Goal: Information Seeking & Learning: Learn about a topic

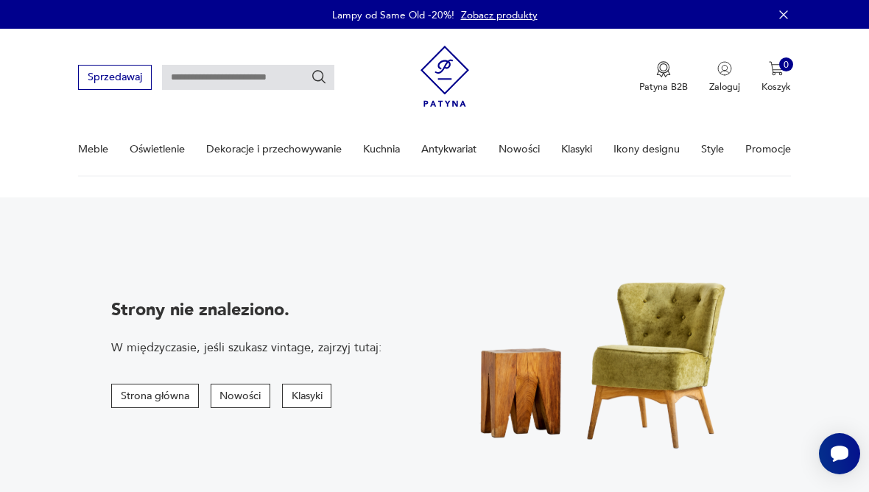
click at [454, 74] on img at bounding box center [445, 76] width 49 height 71
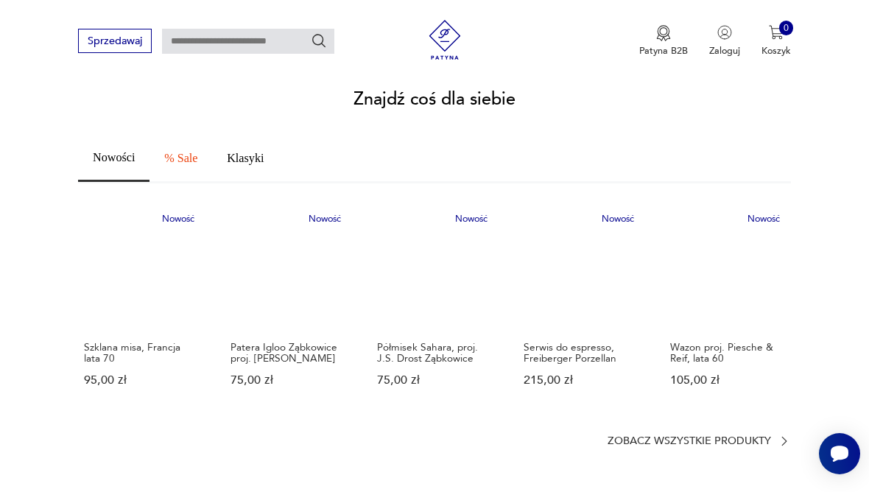
scroll to position [786, 0]
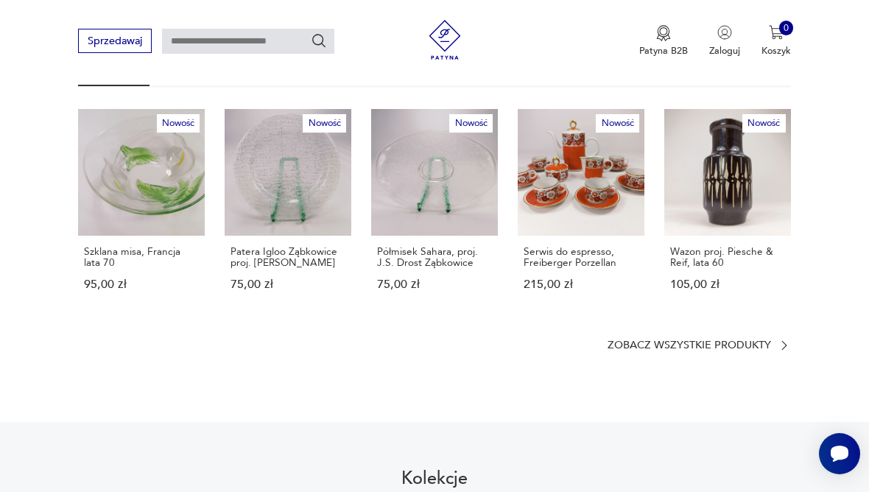
click at [790, 339] on icon at bounding box center [784, 345] width 13 height 13
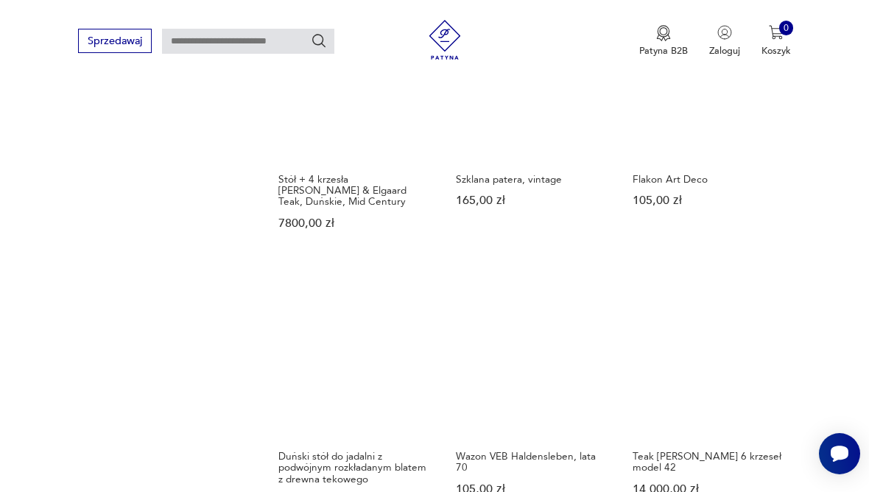
scroll to position [981, 0]
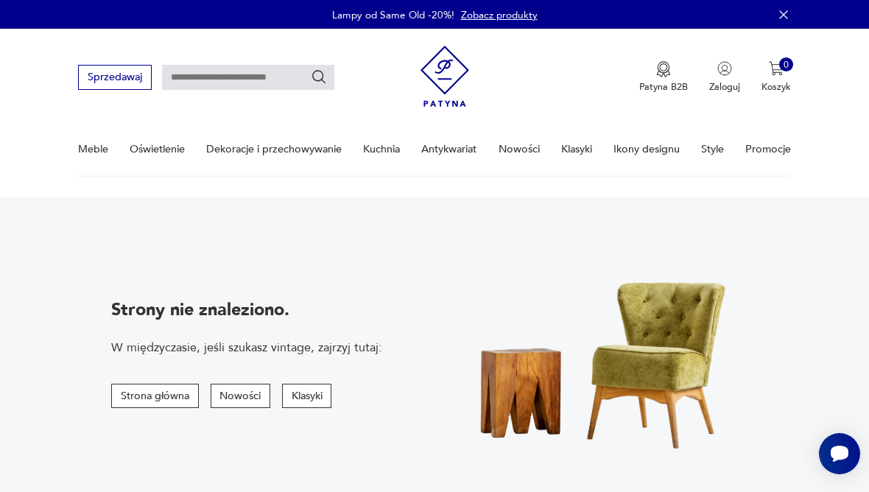
click at [443, 77] on img at bounding box center [445, 76] width 49 height 71
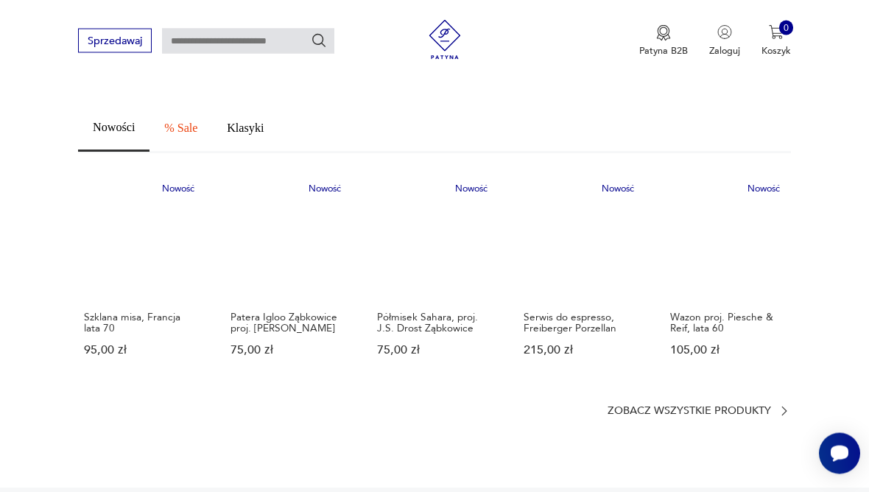
scroll to position [810, 0]
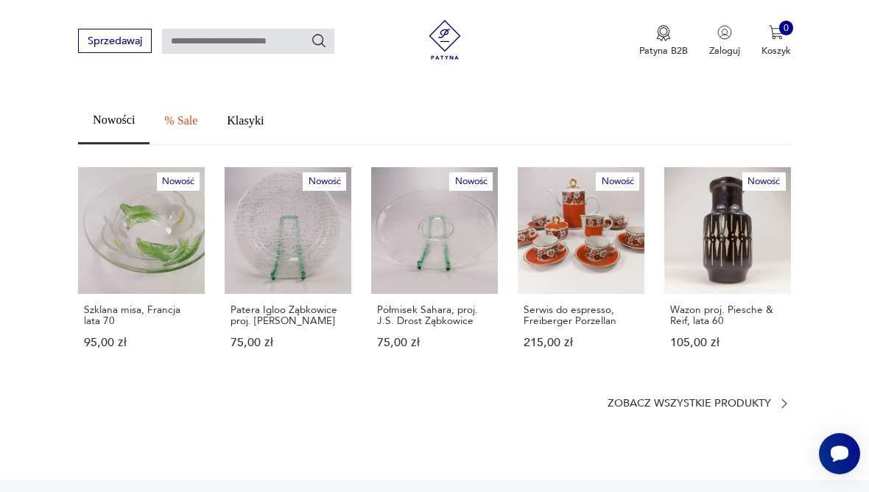
click at [789, 397] on icon at bounding box center [784, 403] width 13 height 13
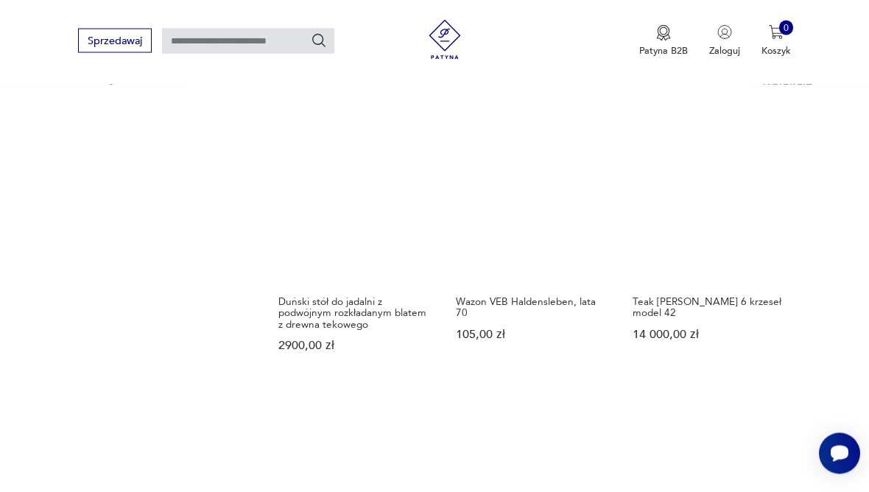
scroll to position [1118, 0]
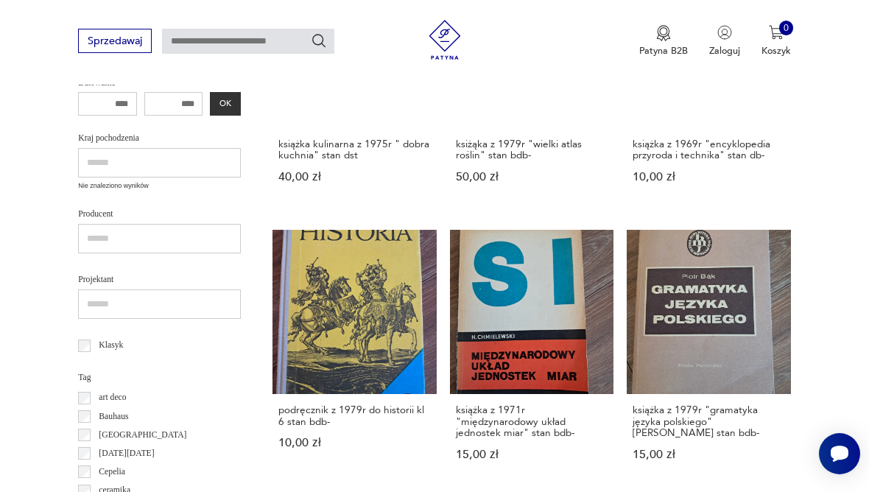
scroll to position [160, 0]
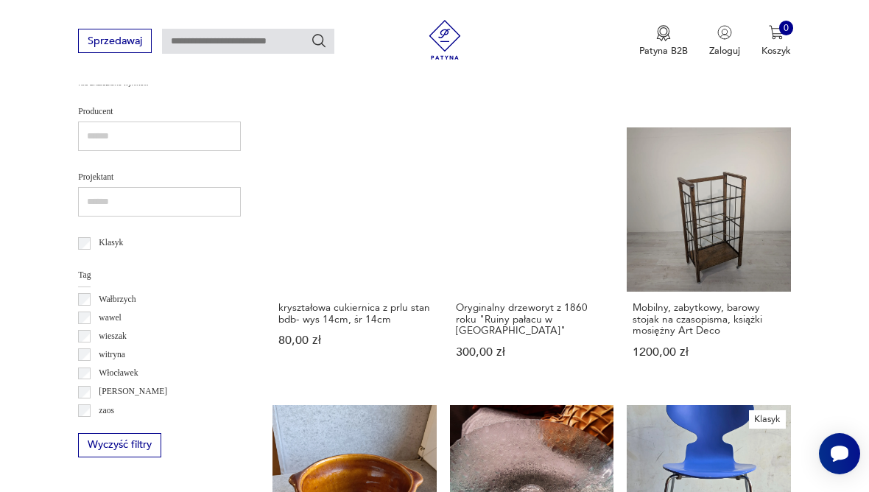
scroll to position [1076, 0]
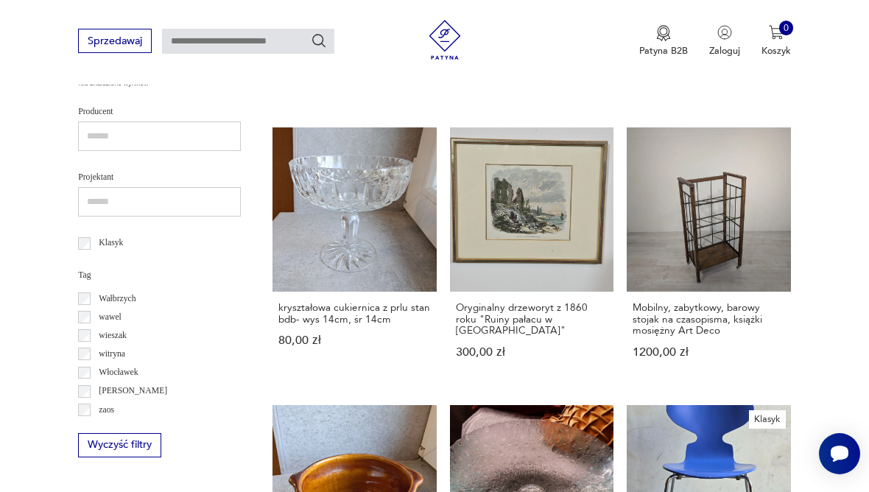
click at [125, 347] on p "witryna" at bounding box center [112, 354] width 27 height 15
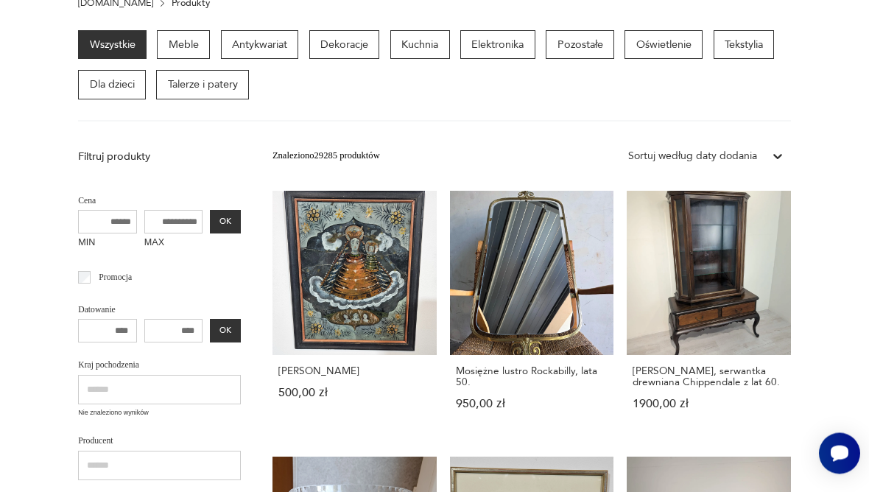
scroll to position [120, 0]
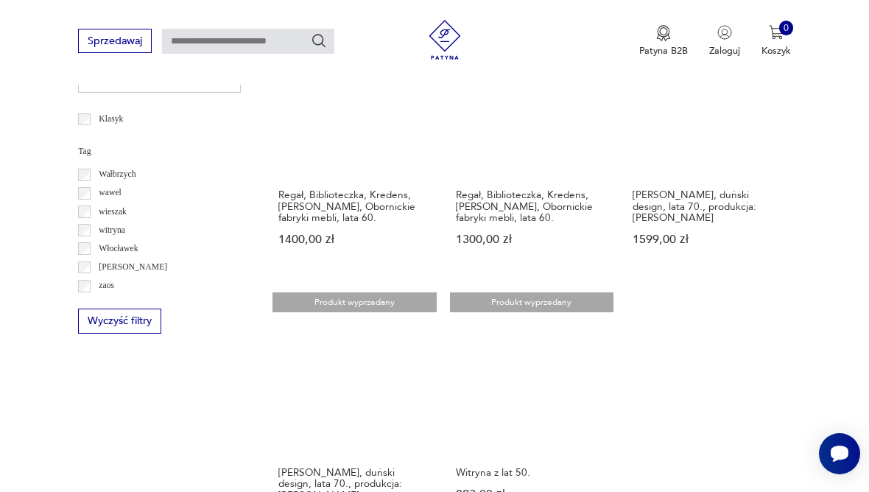
scroll to position [601, 0]
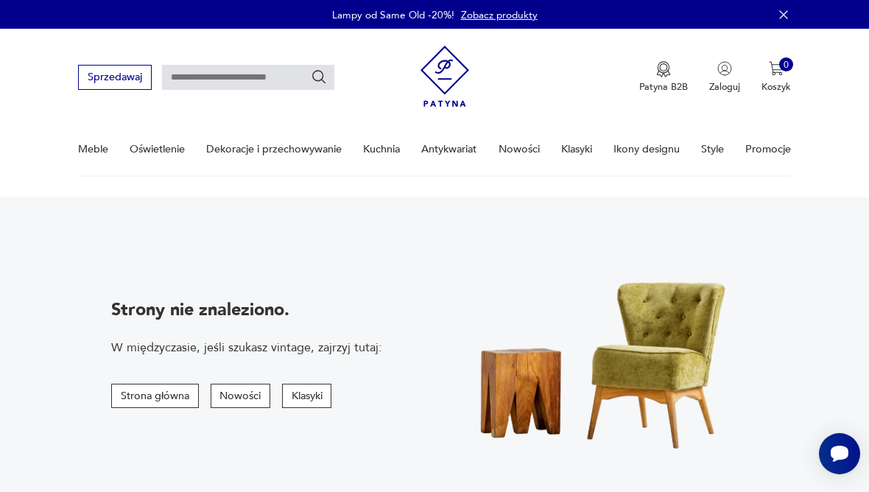
click at [767, 139] on link "Promocje" at bounding box center [768, 149] width 46 height 51
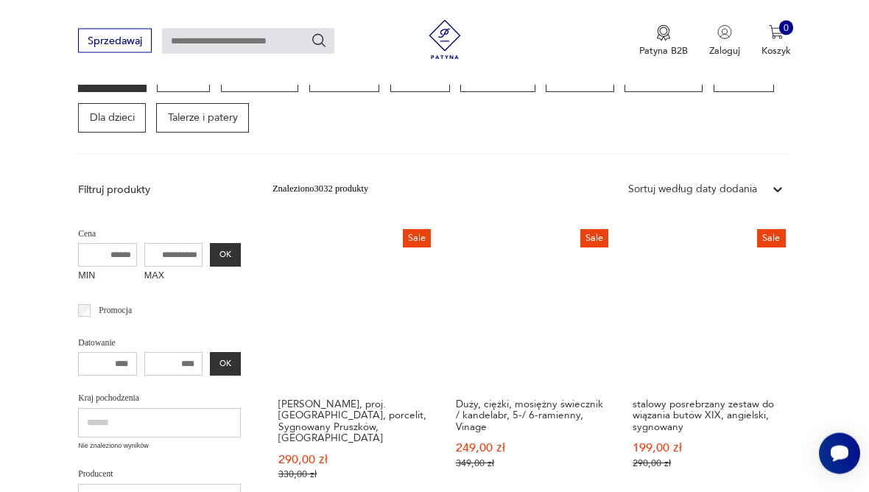
scroll to position [206, 0]
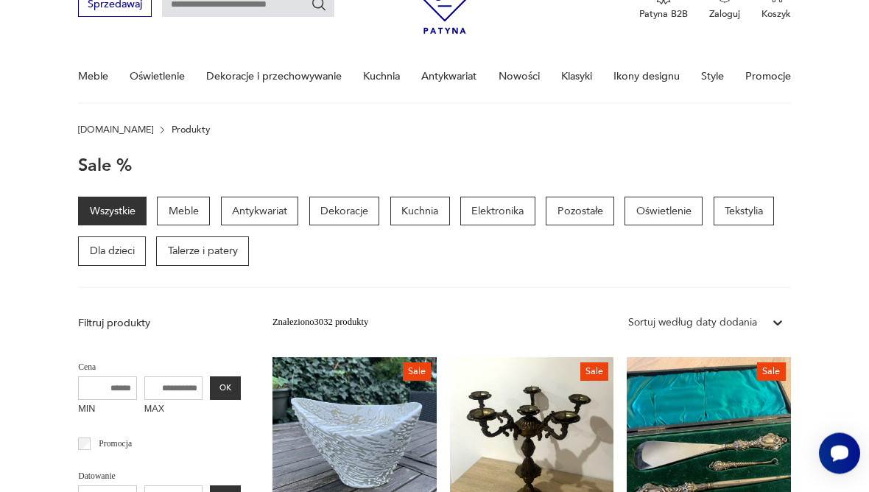
click at [675, 218] on p "Oświetlenie" at bounding box center [664, 211] width 78 height 29
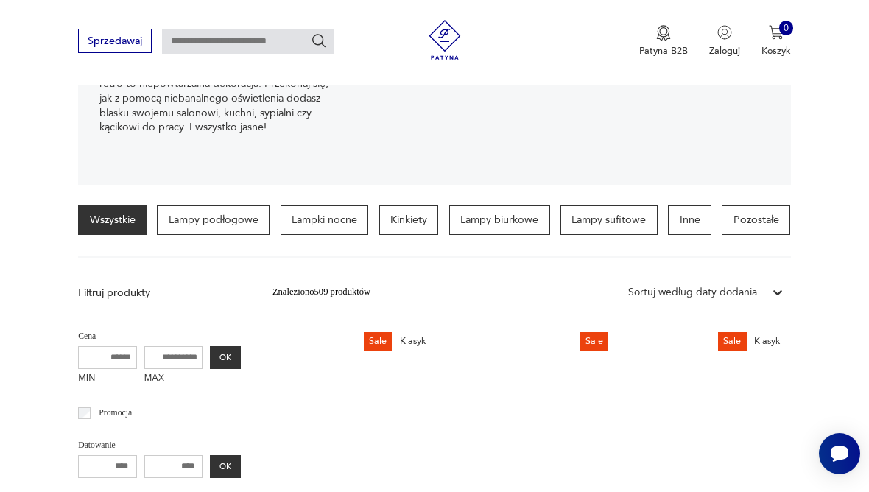
scroll to position [240, 0]
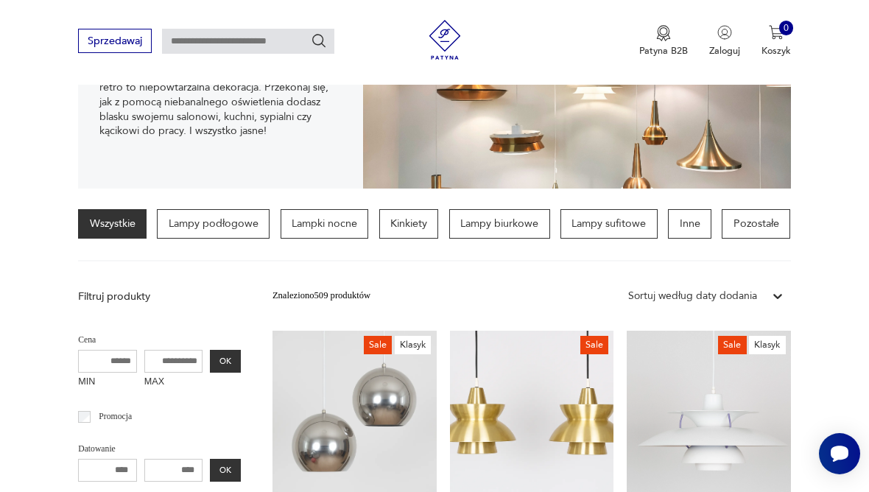
click at [421, 220] on p "Kinkiety" at bounding box center [409, 223] width 60 height 29
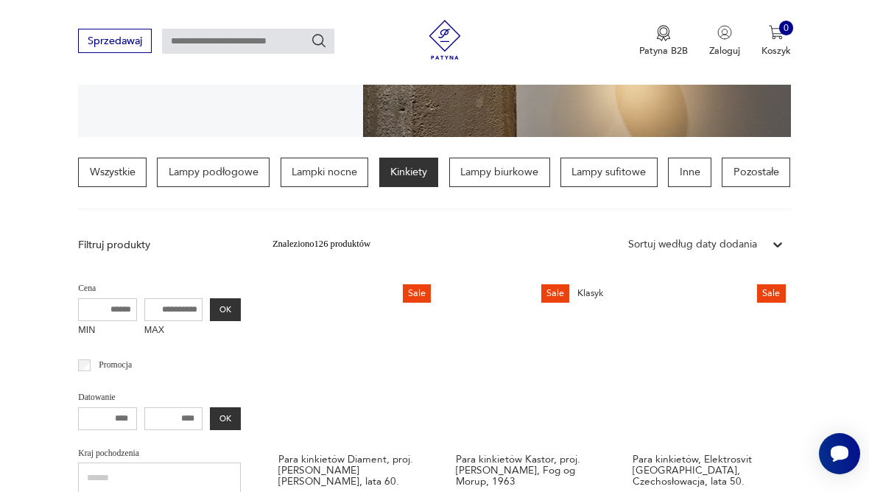
scroll to position [291, 0]
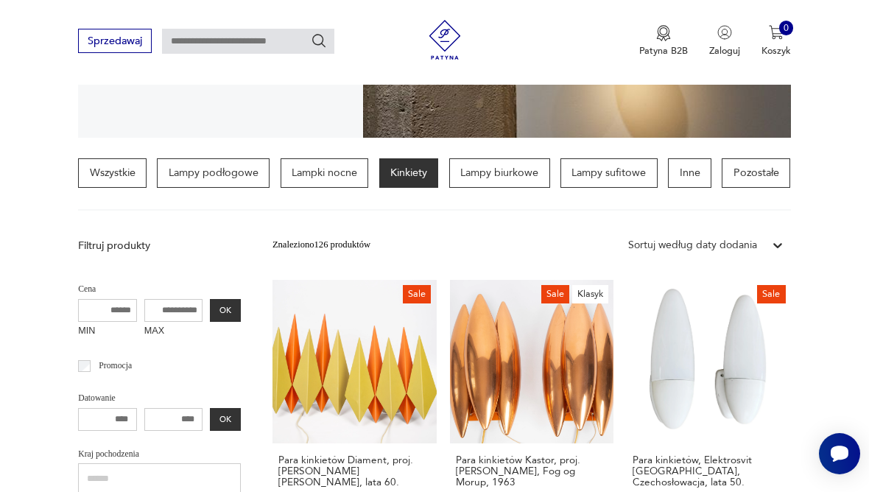
click at [328, 172] on p "Lampki nocne" at bounding box center [325, 172] width 88 height 29
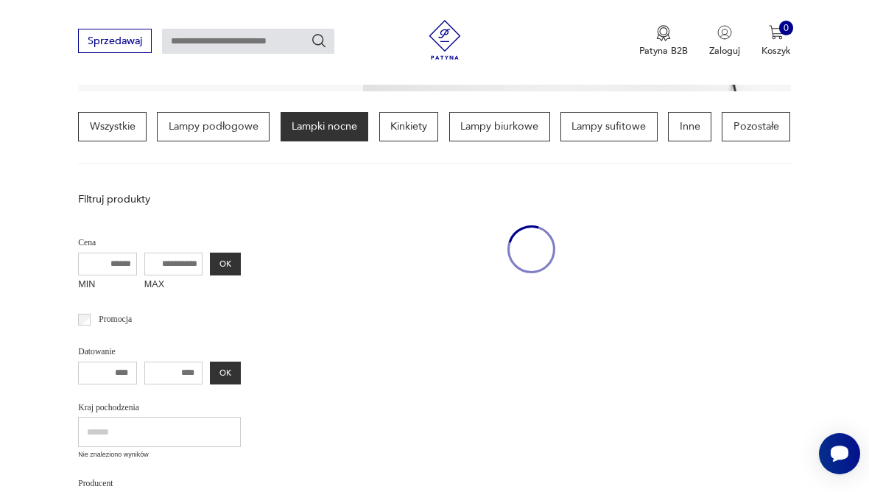
scroll to position [340, 0]
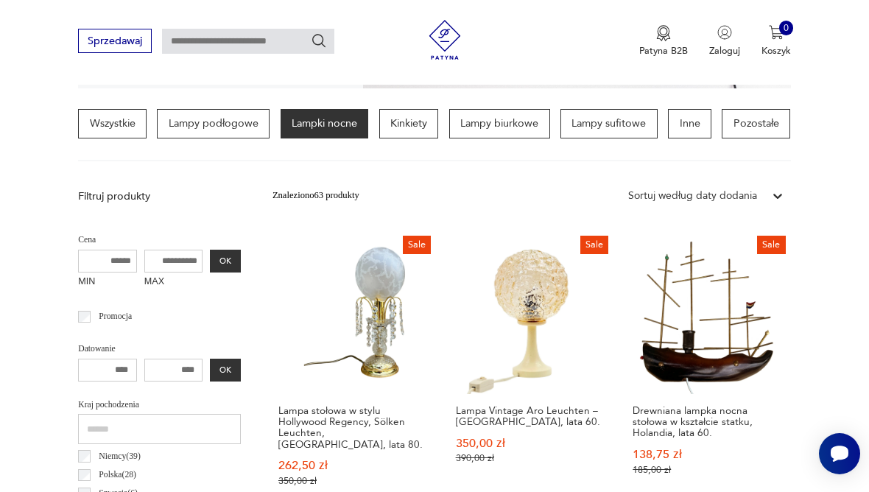
click at [260, 117] on p "Lampy podłogowe" at bounding box center [213, 123] width 113 height 29
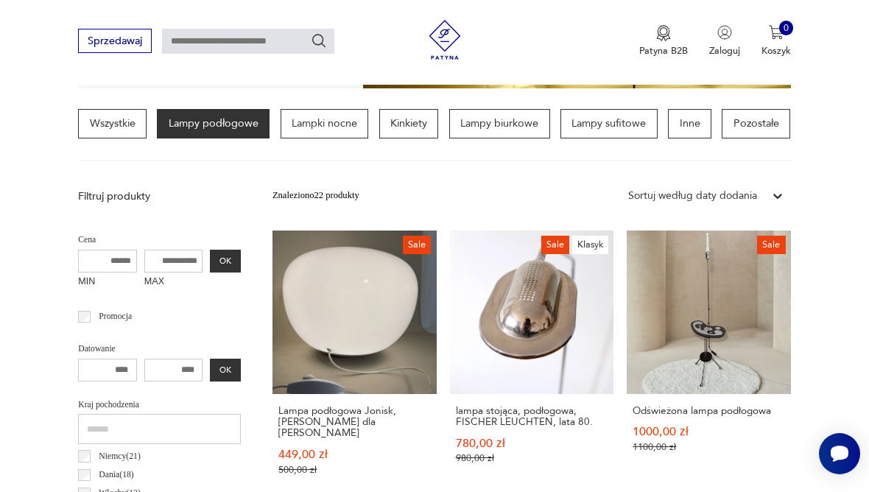
click at [722, 138] on p "Pozostałe" at bounding box center [756, 123] width 68 height 29
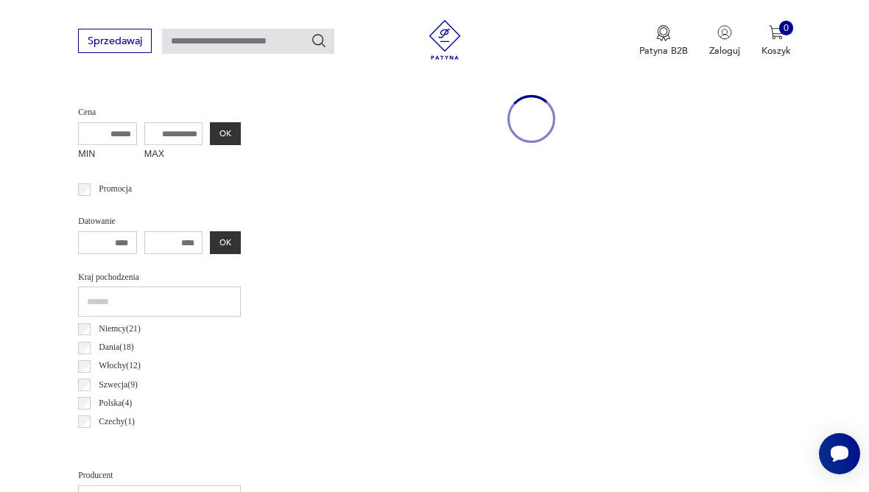
scroll to position [120, 0]
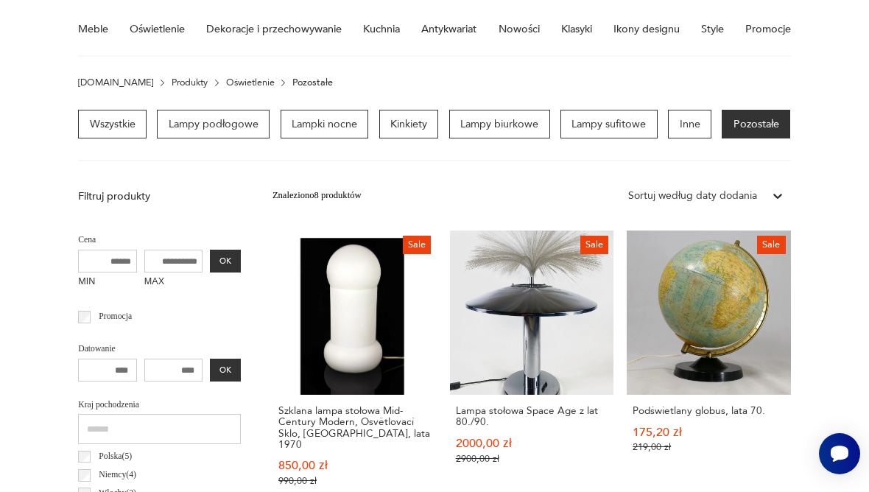
click at [131, 116] on link "Wszystkie" at bounding box center [112, 124] width 68 height 29
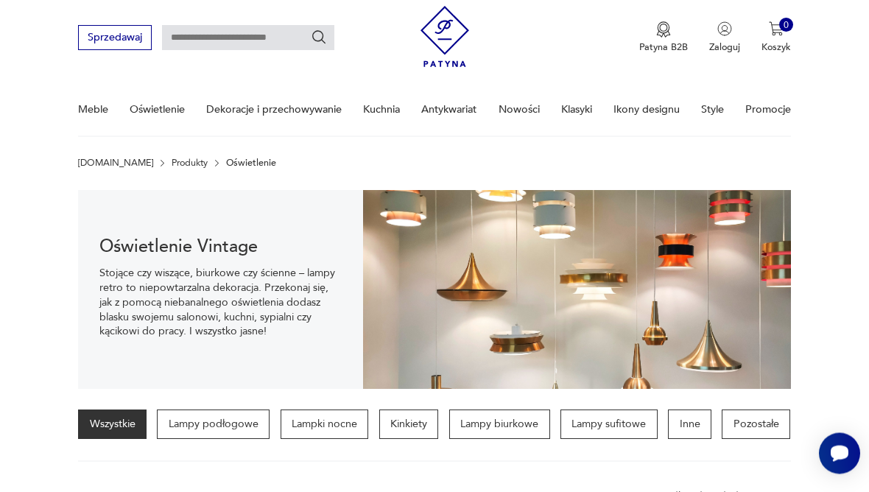
scroll to position [38, 0]
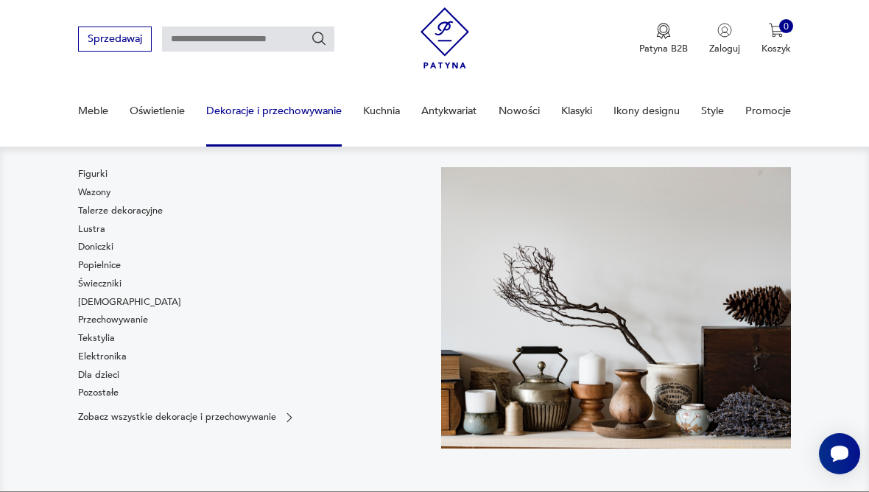
click at [99, 398] on link "Pozostałe" at bounding box center [98, 392] width 41 height 13
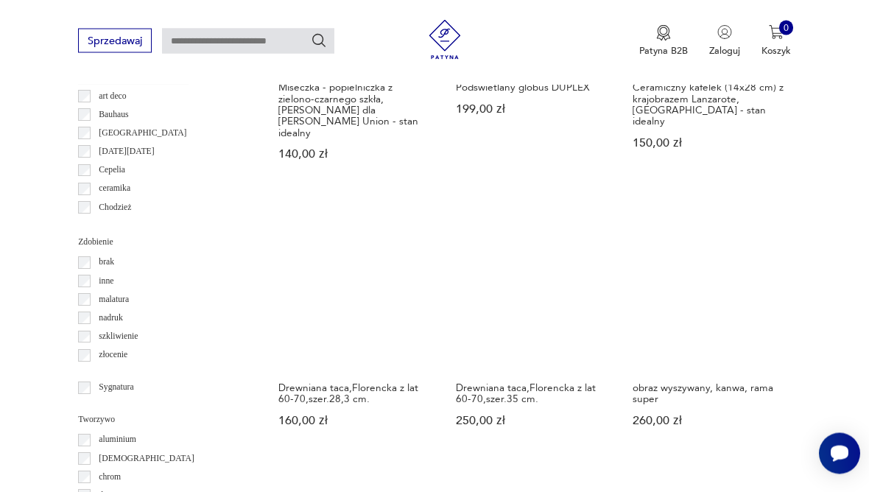
scroll to position [1340, 0]
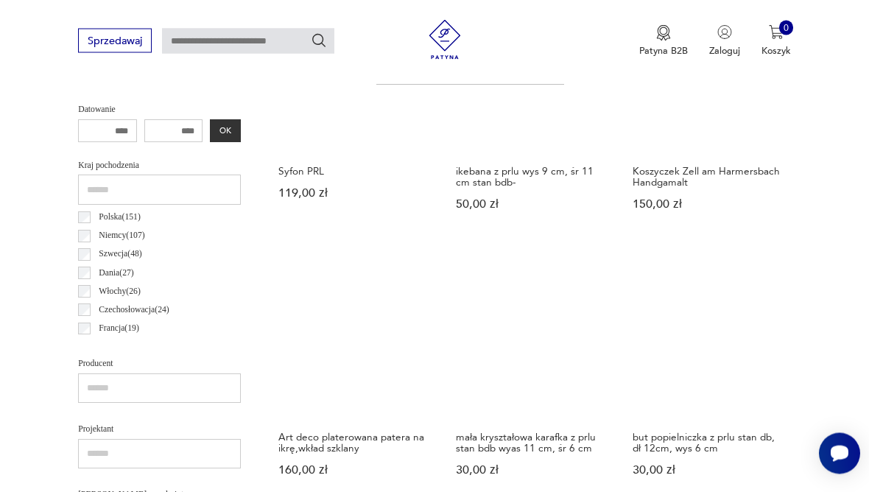
scroll to position [666, 0]
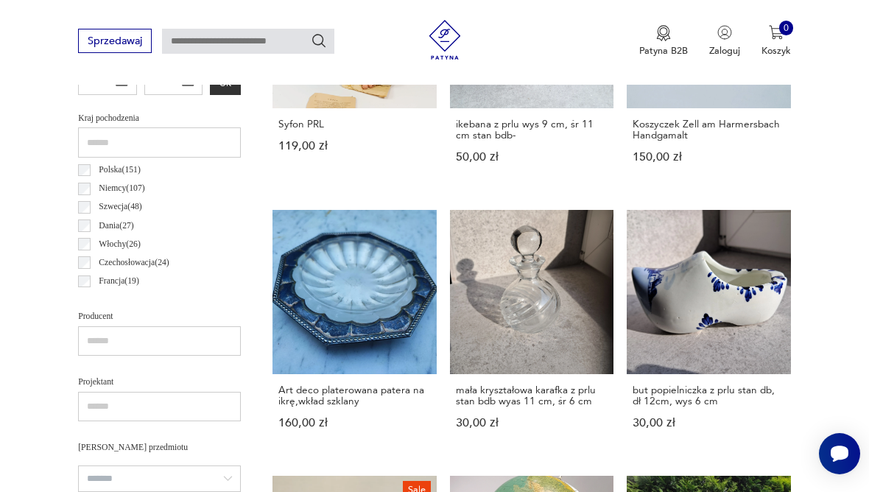
click at [235, 38] on input "text" at bounding box center [248, 41] width 172 height 25
type input "**********"
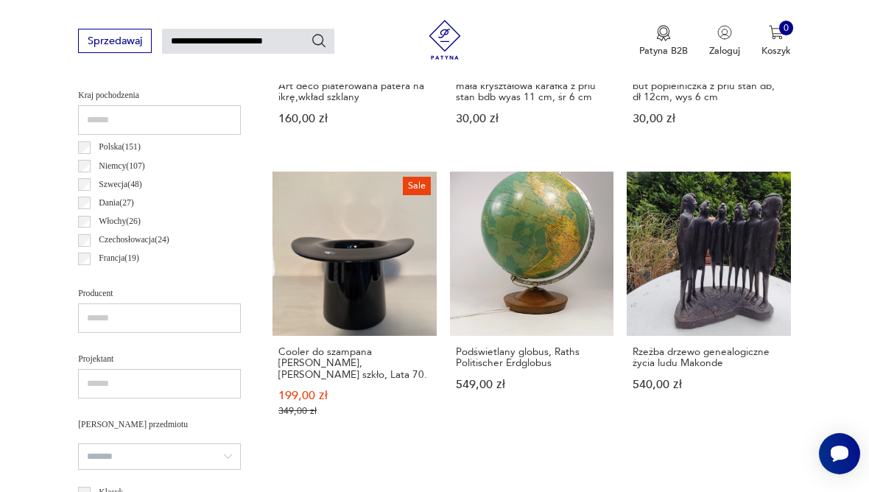
type input "**********"
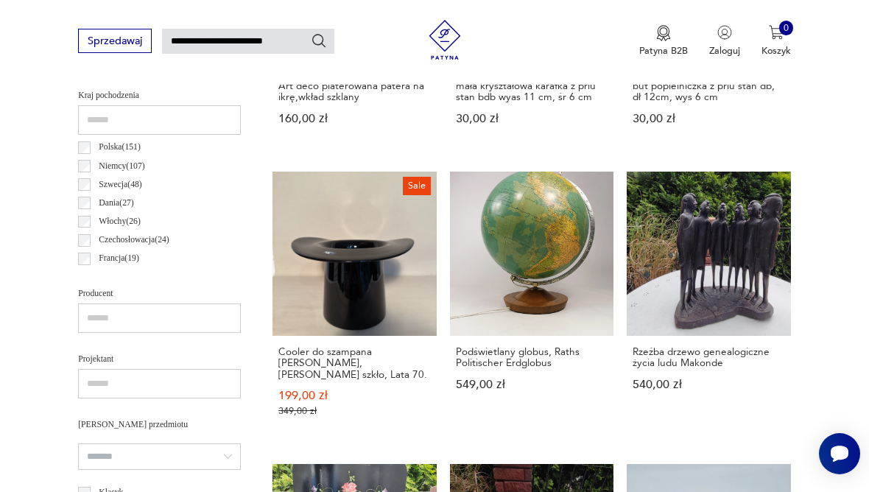
type input "**********"
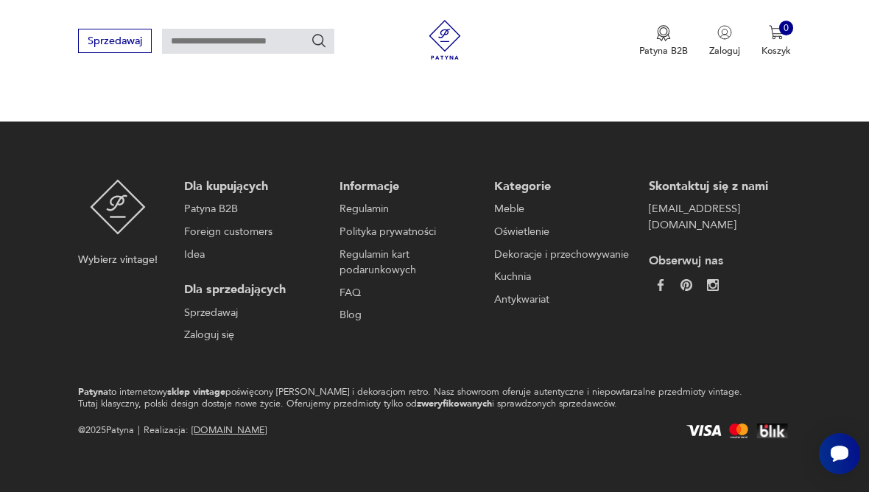
type input "**********"
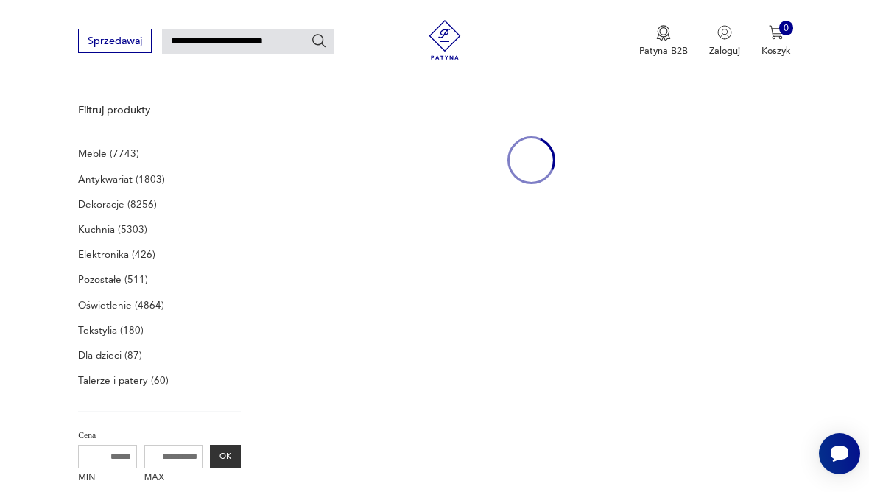
scroll to position [160, 0]
click at [160, 175] on p "Antykwariat (1803)" at bounding box center [121, 181] width 87 height 18
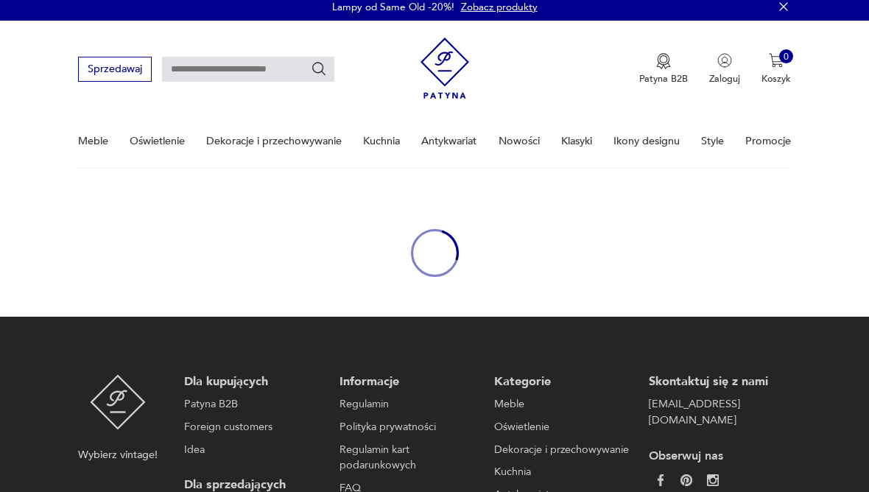
type input "**********"
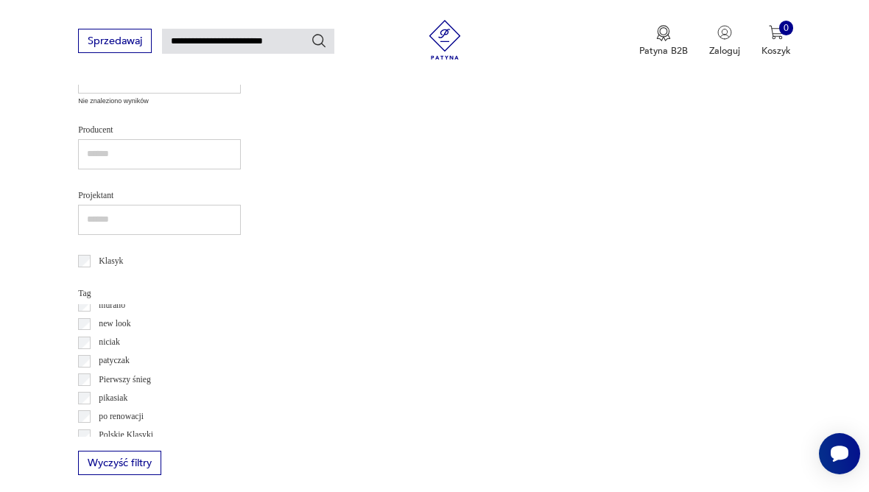
scroll to position [575, 0]
click at [123, 356] on p "patyczak" at bounding box center [114, 359] width 31 height 15
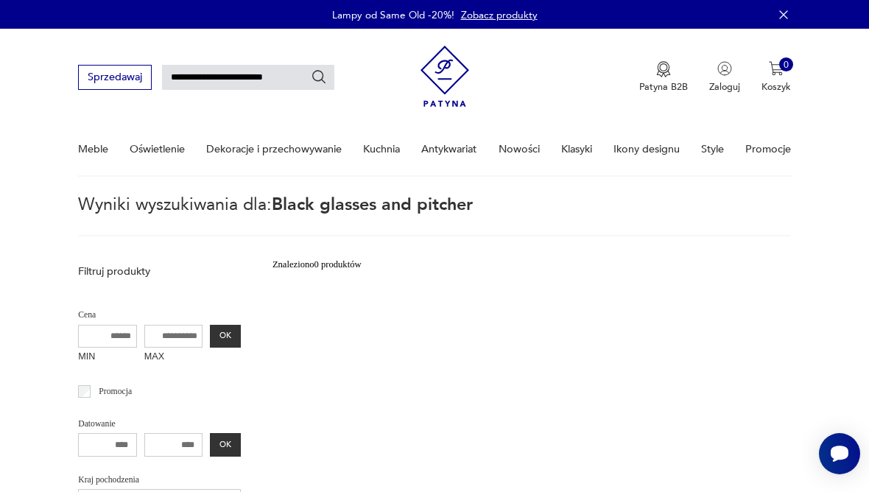
click at [289, 66] on input "**********" at bounding box center [248, 77] width 172 height 25
click at [320, 85] on icon "Szukaj" at bounding box center [319, 77] width 16 height 16
click at [306, 71] on input "**********" at bounding box center [248, 77] width 172 height 25
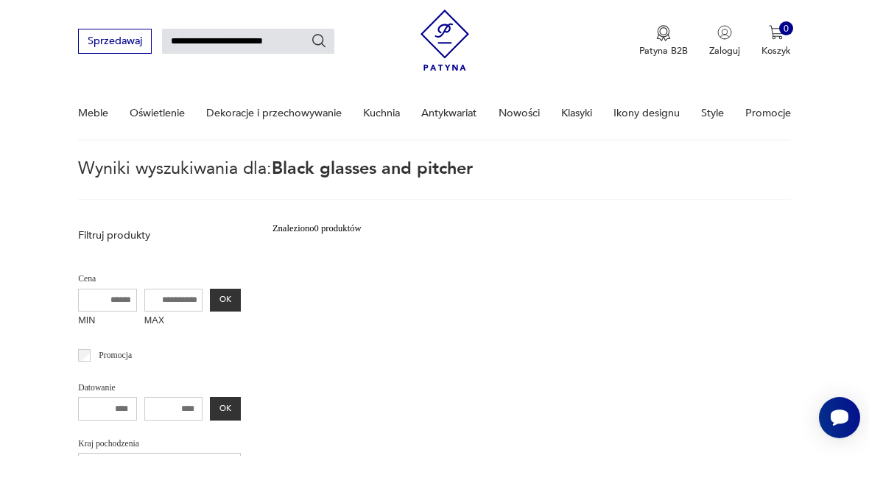
click at [301, 65] on input "**********" at bounding box center [248, 77] width 172 height 25
type input "**********"
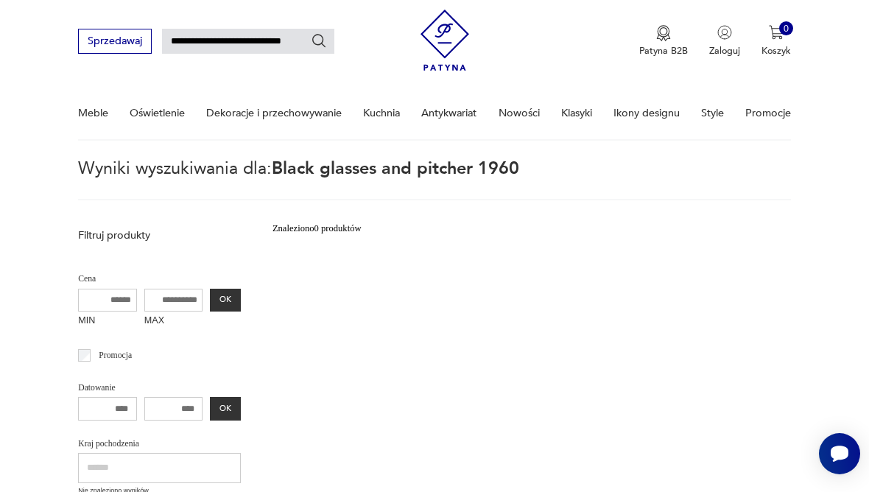
click at [658, 41] on img "button" at bounding box center [663, 33] width 15 height 16
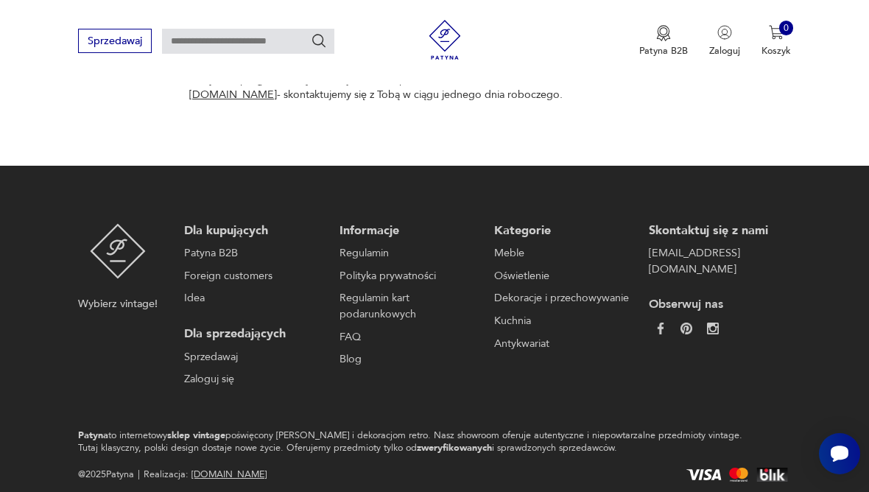
scroll to position [920, 0]
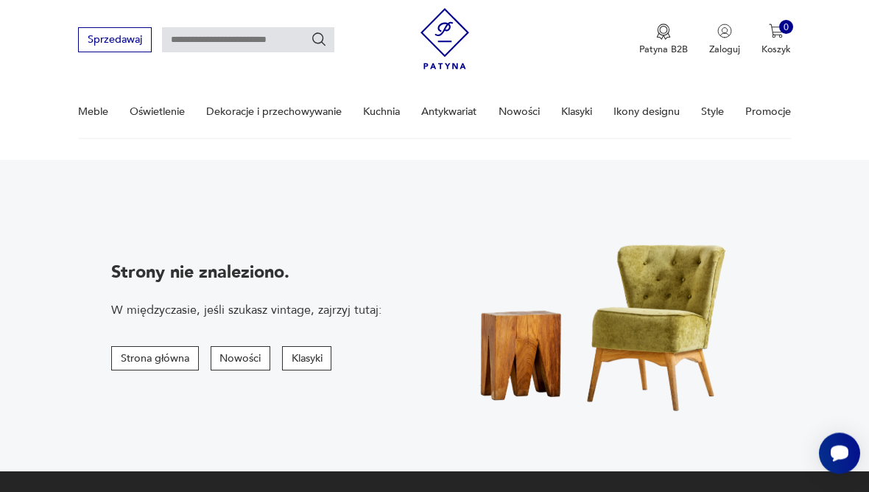
scroll to position [37, 0]
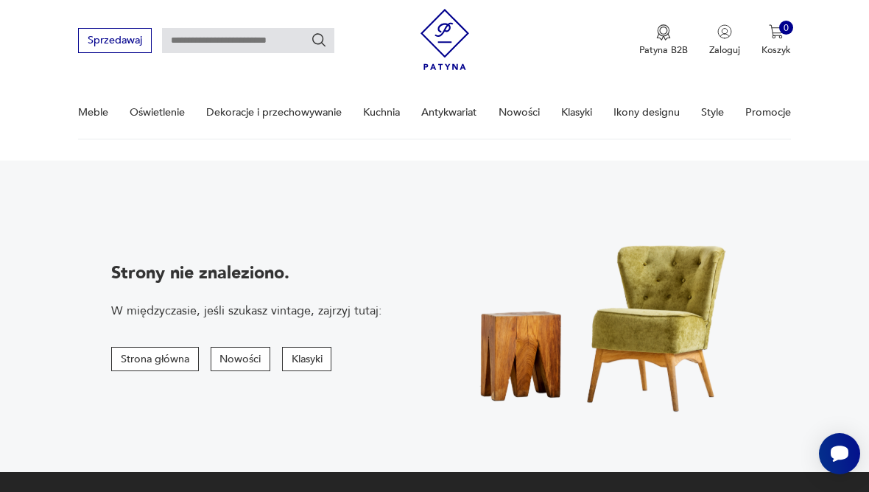
click at [186, 361] on button "Strona główna" at bounding box center [154, 359] width 87 height 24
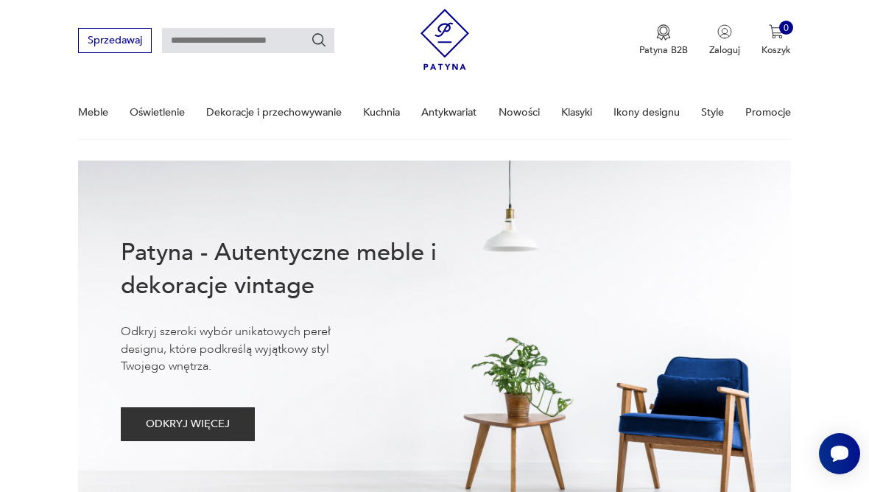
click at [255, 407] on button "ODKRYJ WIĘCEJ" at bounding box center [188, 424] width 135 height 34
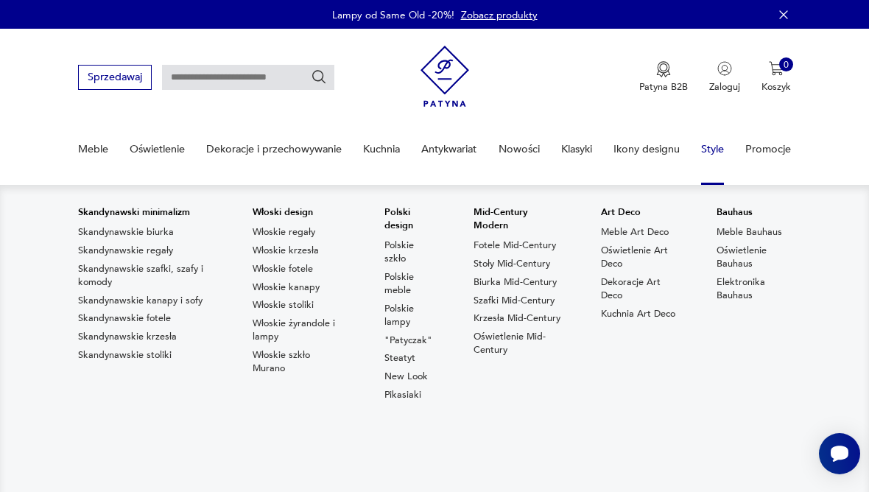
click at [415, 342] on link ""Patyczak"" at bounding box center [408, 340] width 48 height 13
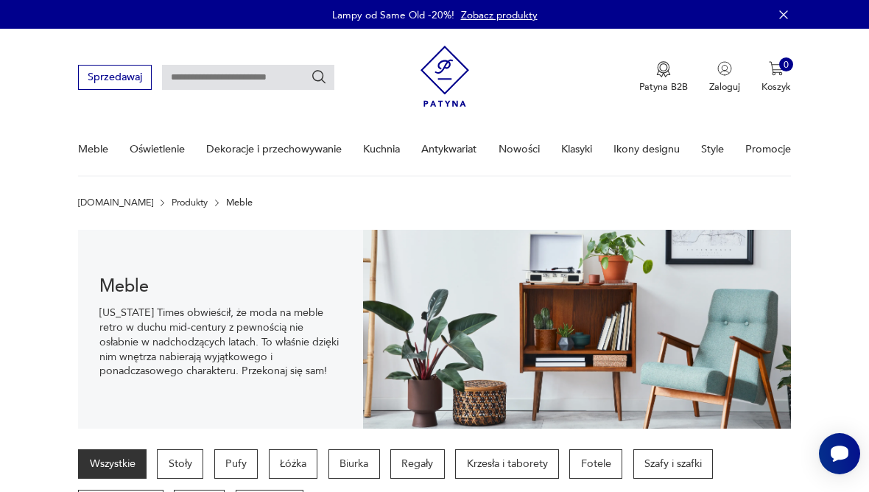
click at [530, 139] on link "Nowości" at bounding box center [519, 149] width 41 height 51
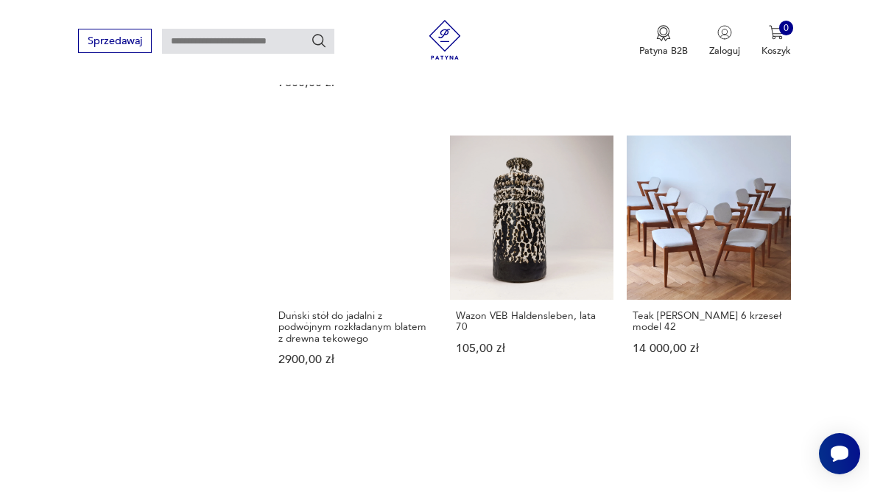
scroll to position [1119, 0]
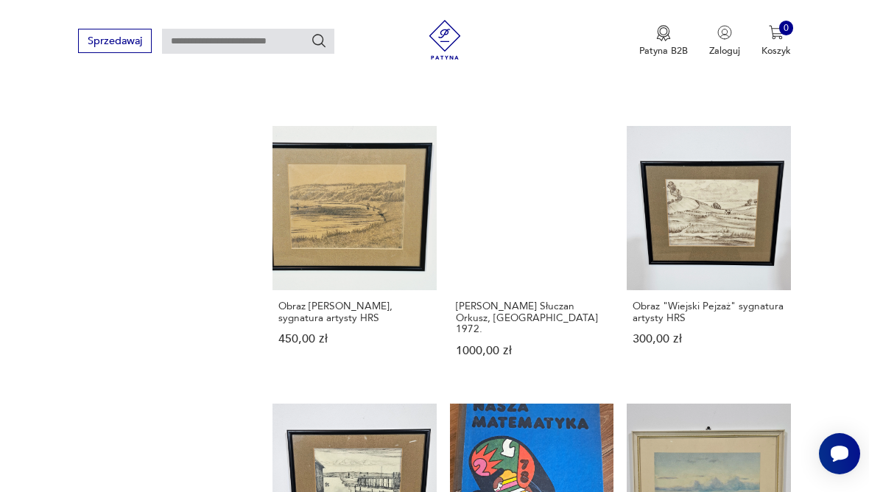
scroll to position [1124, 0]
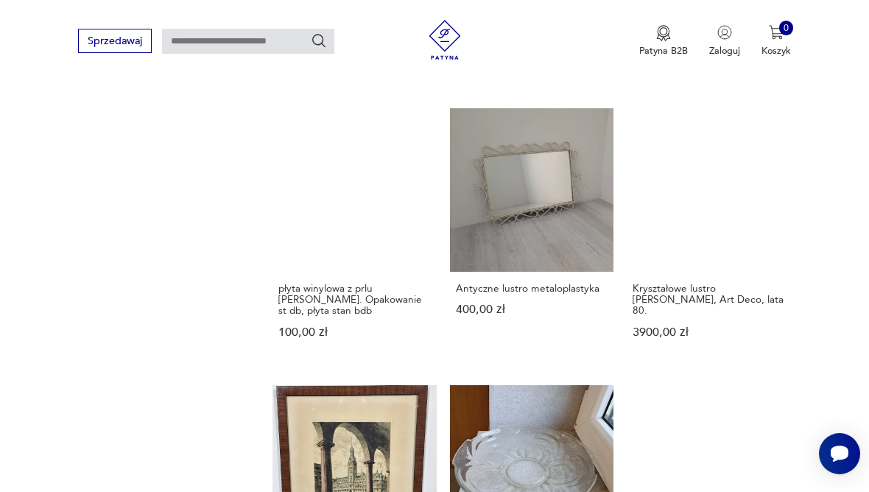
scroll to position [1166, 0]
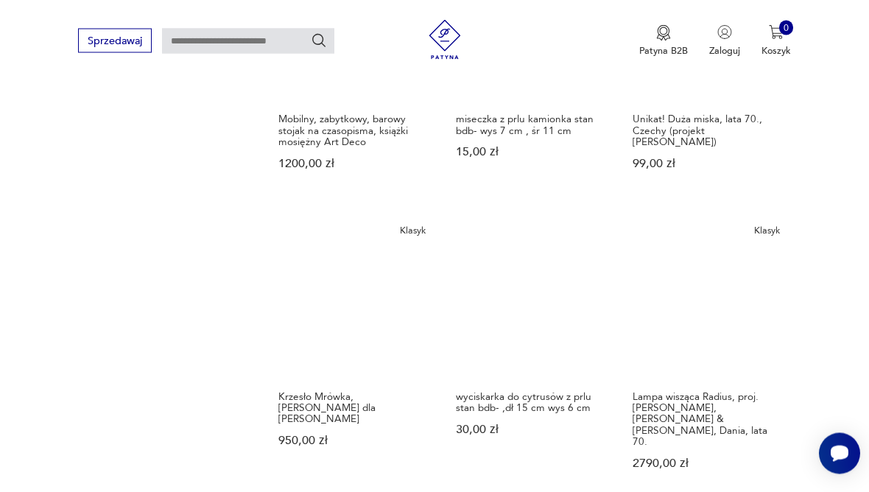
scroll to position [1067, 0]
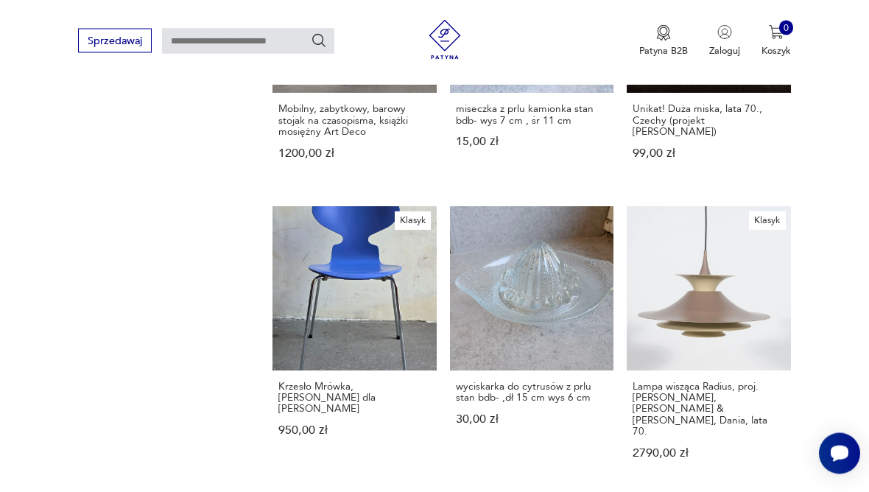
click at [626, 367] on div "Znaleziono 29283 produkty Filtruj Sortuj według daty dodania Sortuj według daty…" at bounding box center [532, 213] width 519 height 1794
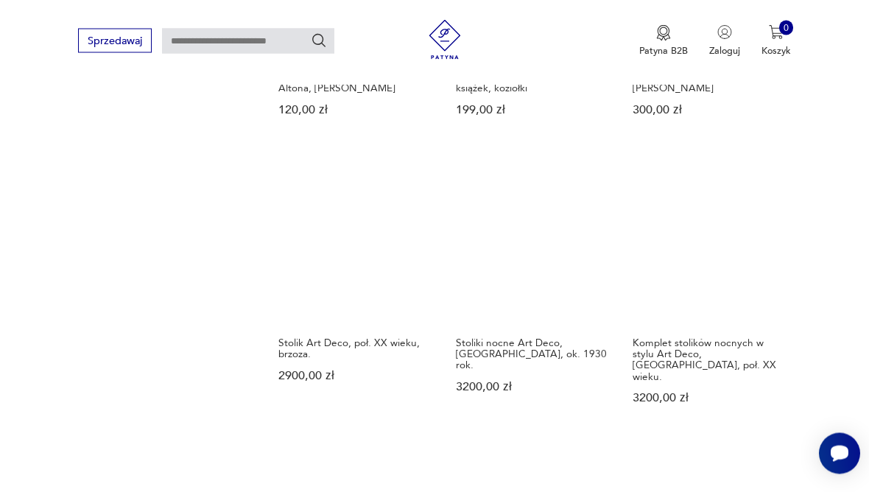
scroll to position [1111, 0]
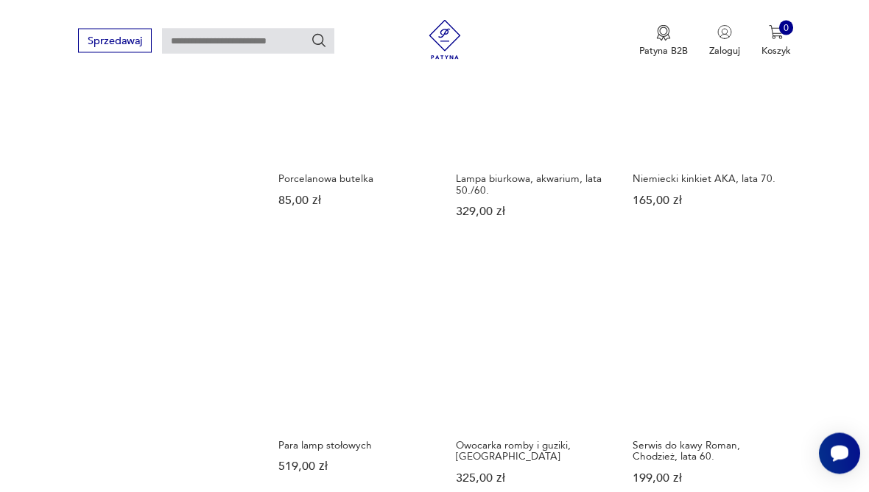
scroll to position [1009, 0]
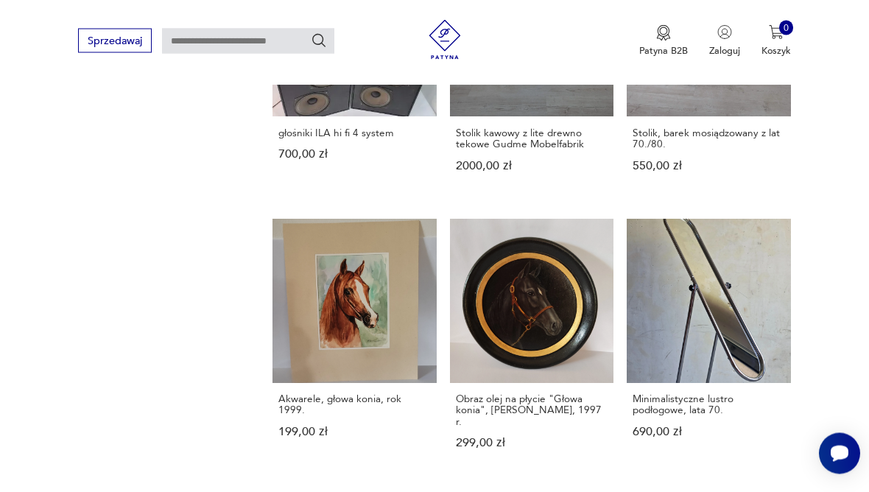
scroll to position [1025, 0]
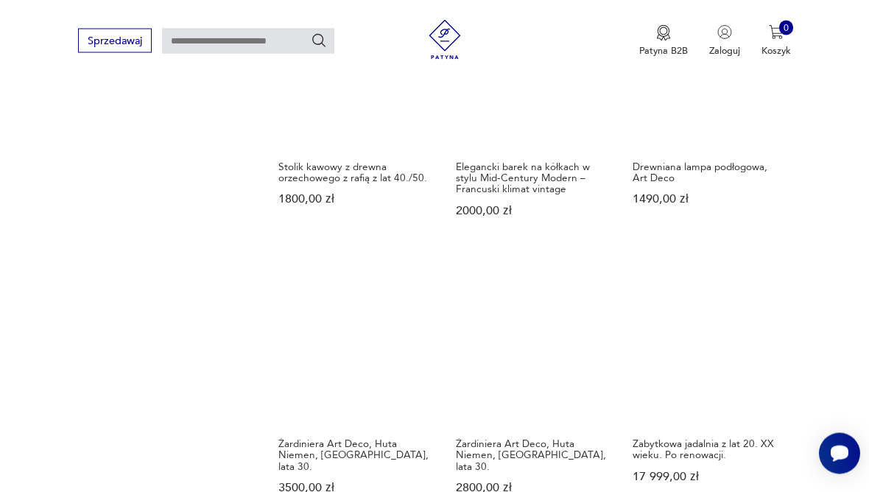
scroll to position [989, 0]
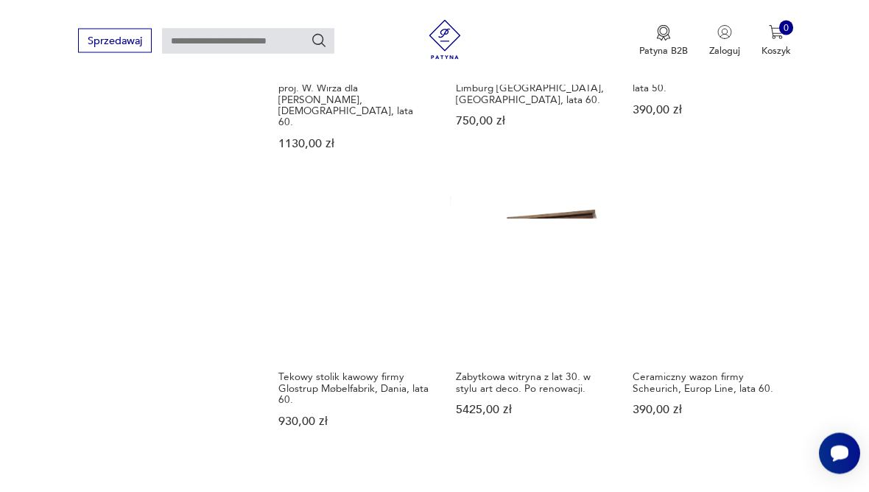
scroll to position [1388, 0]
